Goal: Information Seeking & Learning: Learn about a topic

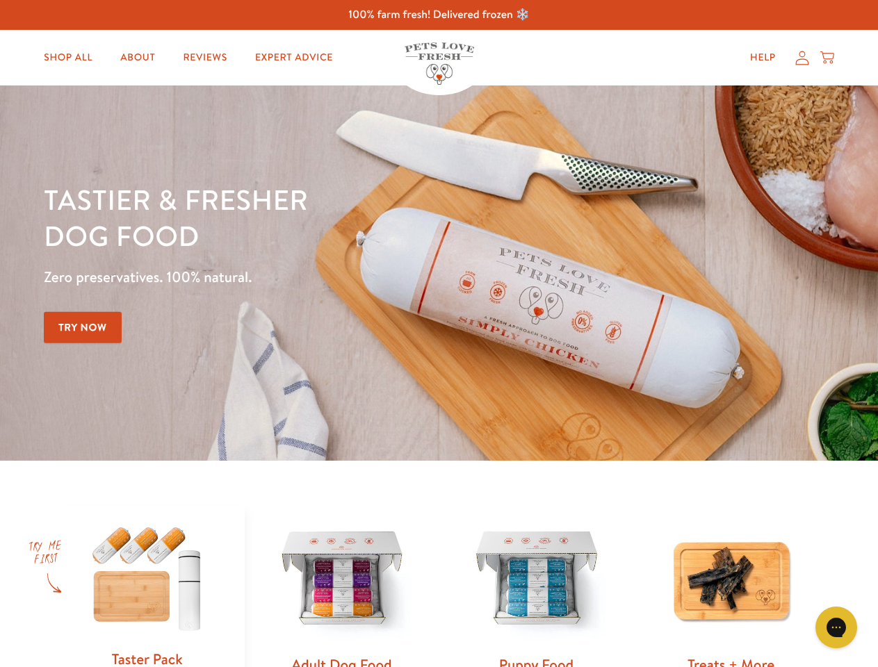
click at [439, 334] on div "Tastier & fresher dog food Zero preservatives. 100% natural. Try Now" at bounding box center [307, 273] width 527 height 184
click at [836, 628] on icon "Gorgias live chat" at bounding box center [835, 627] width 13 height 13
